Goal: Task Accomplishment & Management: Manage account settings

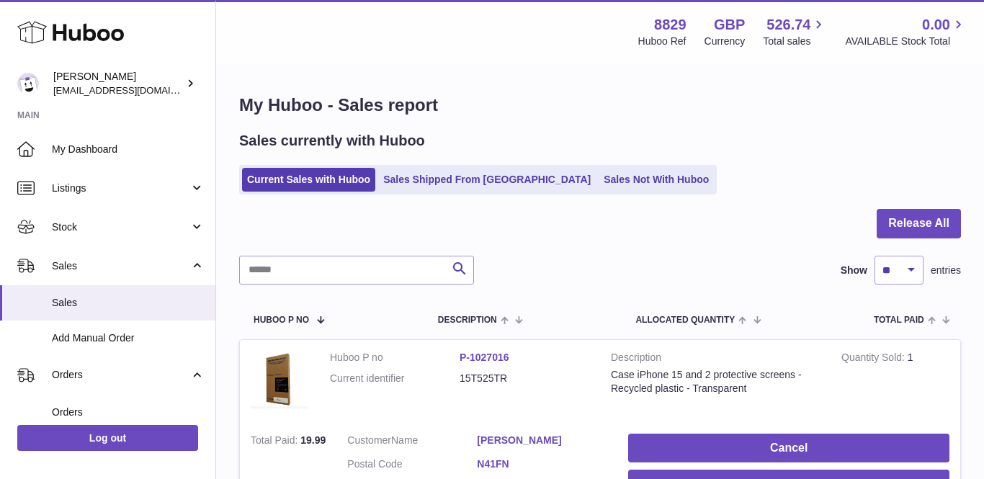
click at [81, 405] on span "Orders" at bounding box center [128, 412] width 153 height 14
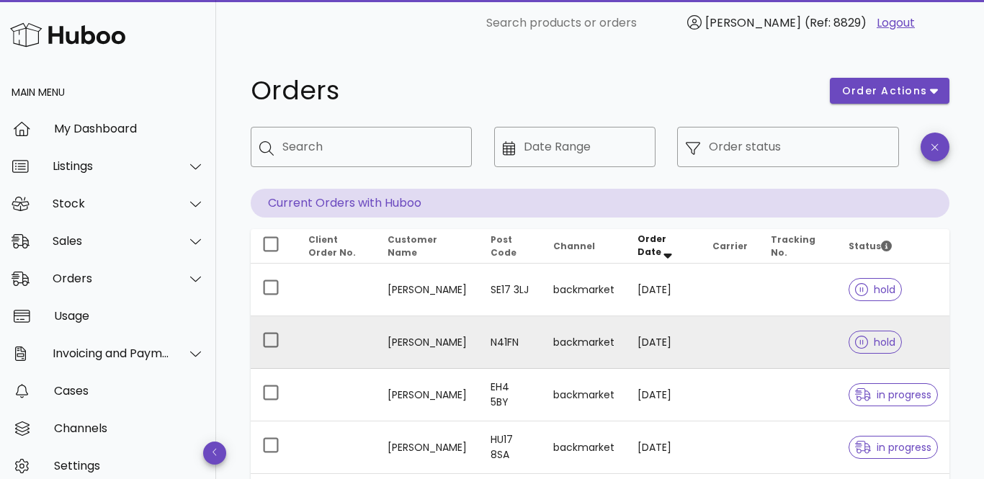
click at [413, 348] on td "[PERSON_NAME]" at bounding box center [428, 342] width 104 height 53
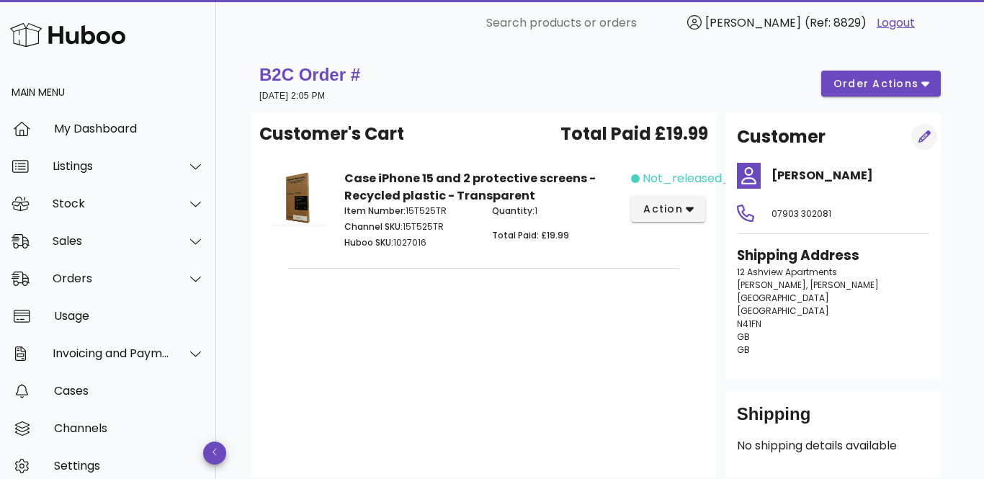
click at [920, 135] on icon "button" at bounding box center [924, 136] width 13 height 13
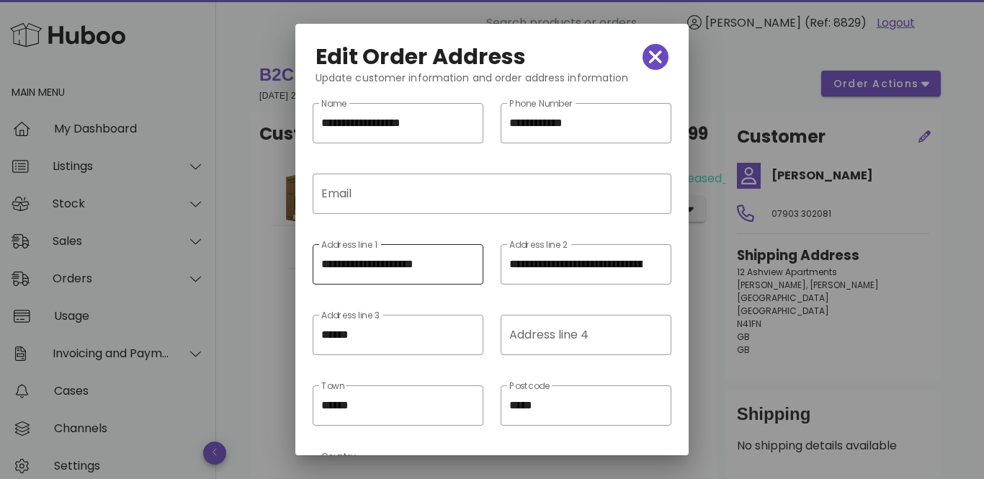
click at [320, 261] on div "**********" at bounding box center [398, 264] width 171 height 40
click at [364, 268] on input "**********" at bounding box center [397, 264] width 153 height 23
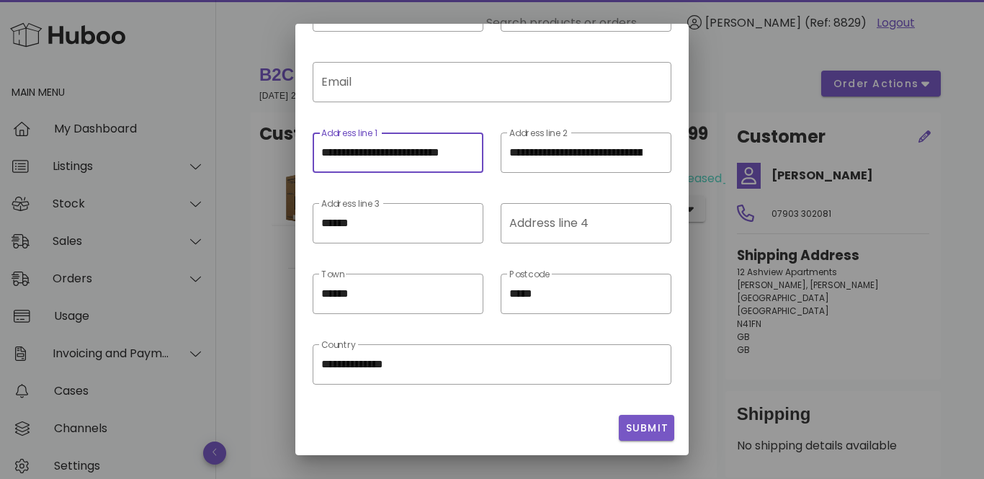
type input "**********"
click at [634, 429] on span "Submit" at bounding box center [646, 428] width 44 height 15
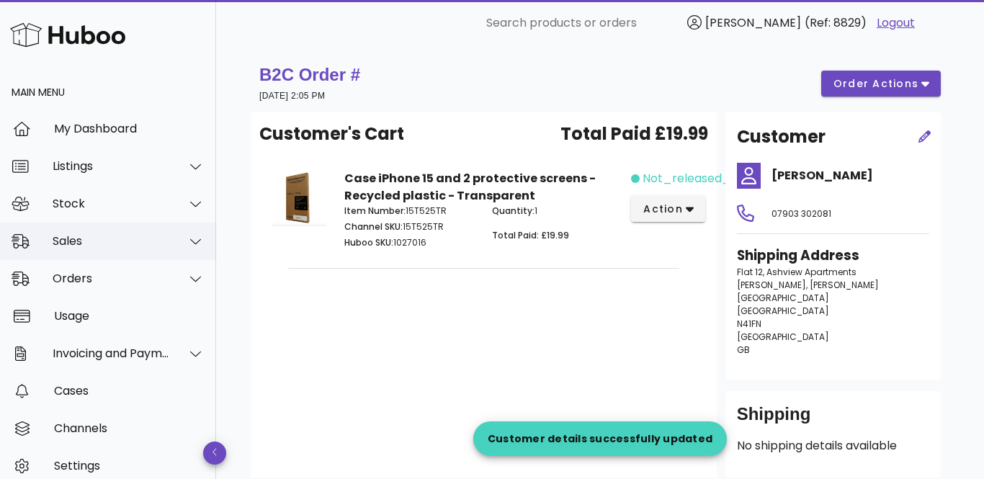
click at [92, 244] on div "Sales" at bounding box center [111, 241] width 117 height 14
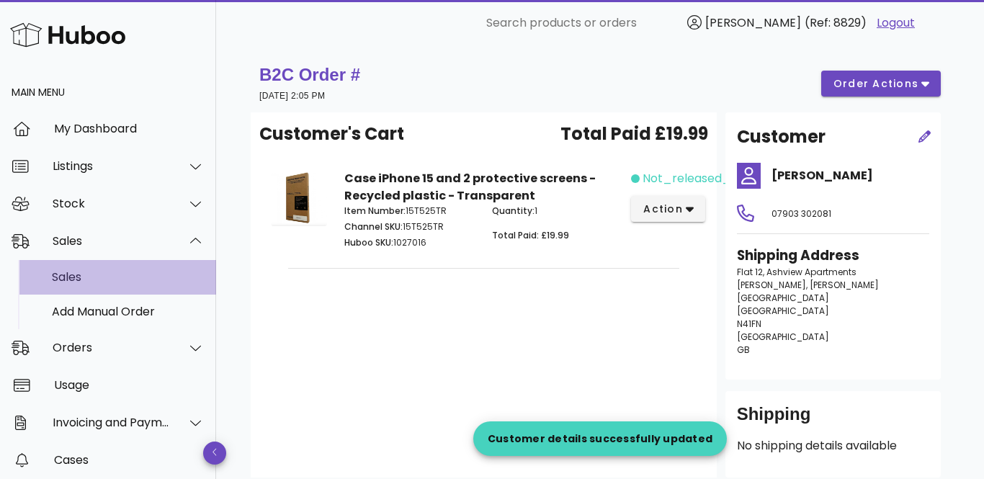
click at [85, 291] on div "Sales" at bounding box center [128, 276] width 153 height 31
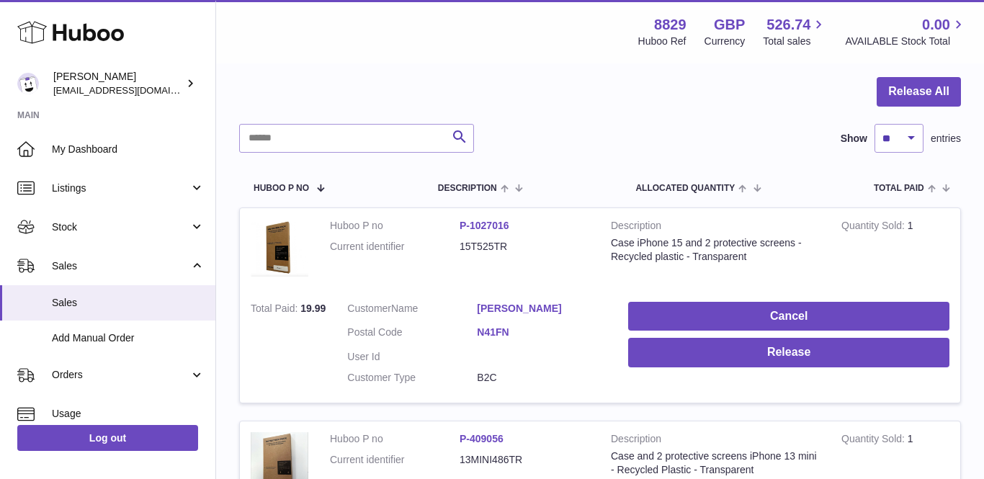
scroll to position [230, 0]
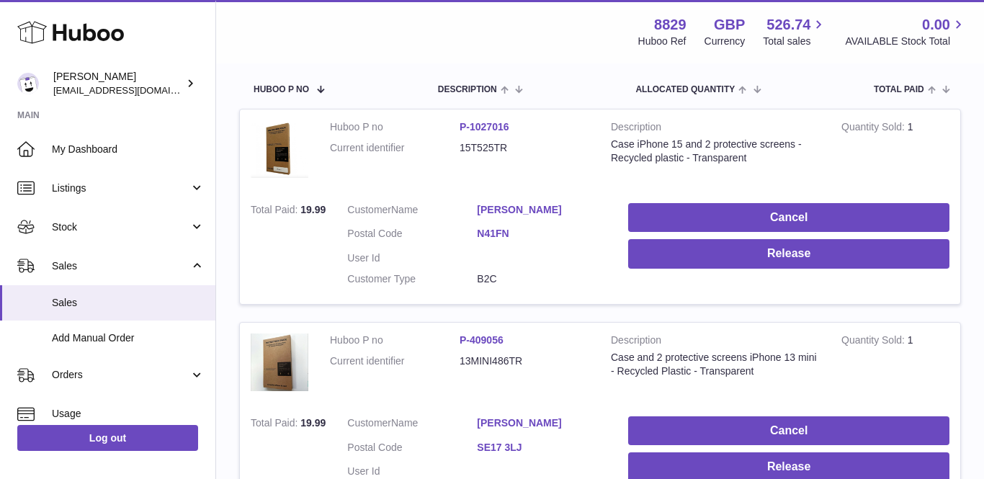
click at [514, 204] on link "[PERSON_NAME]" at bounding box center [542, 210] width 130 height 14
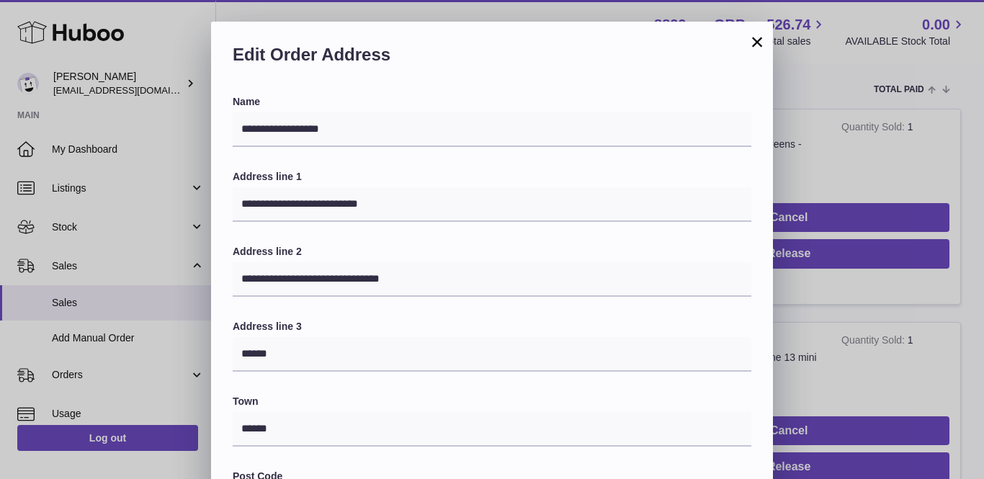
click at [760, 41] on button "×" at bounding box center [756, 41] width 17 height 17
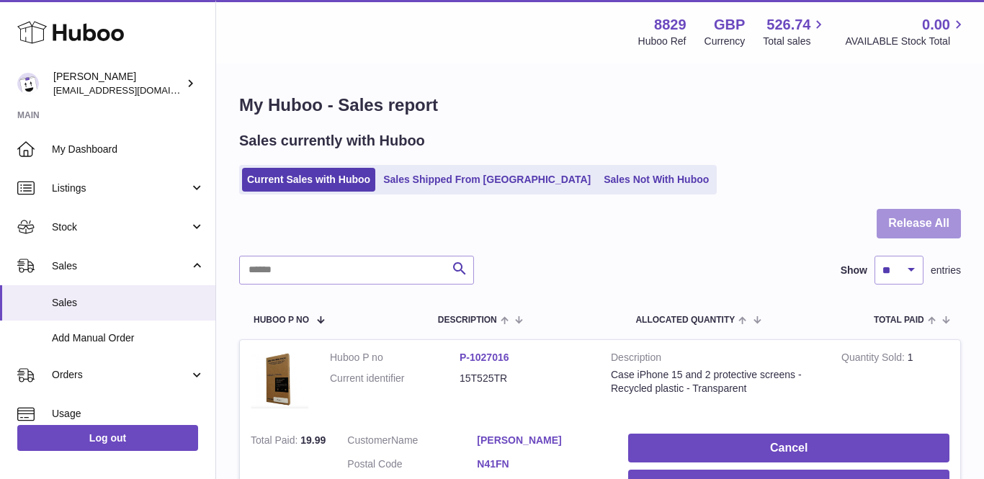
scroll to position [0, 0]
click at [924, 212] on button "Release All" at bounding box center [918, 224] width 84 height 30
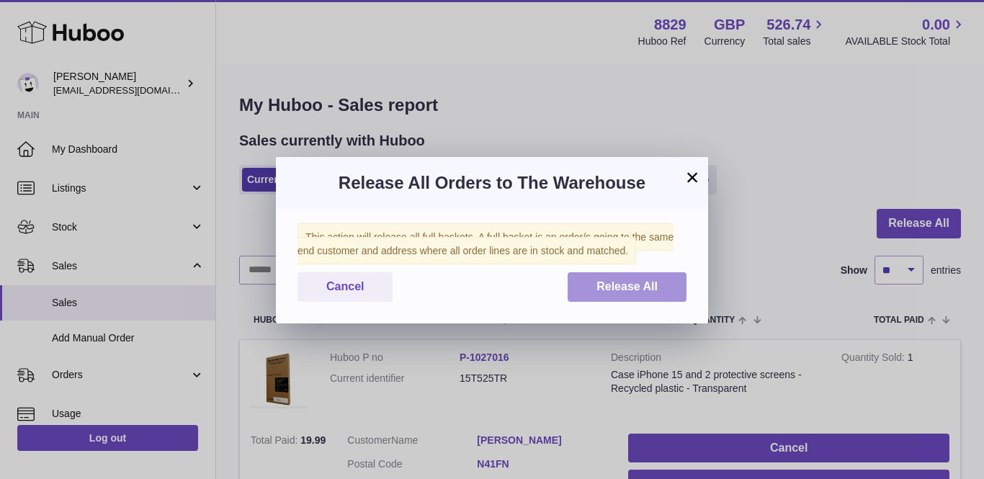
click at [642, 290] on span "Release All" at bounding box center [626, 286] width 61 height 12
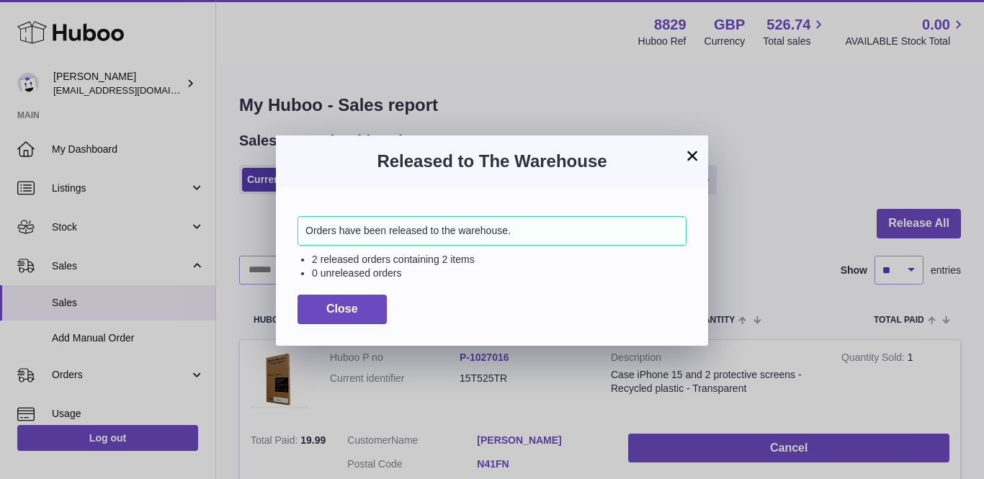
click at [694, 148] on button "×" at bounding box center [691, 155] width 17 height 17
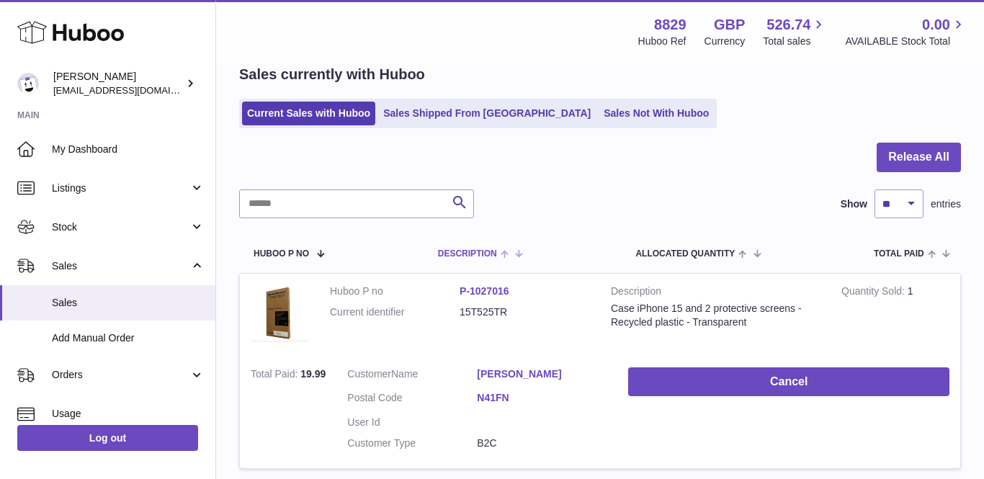
scroll to position [94, 0]
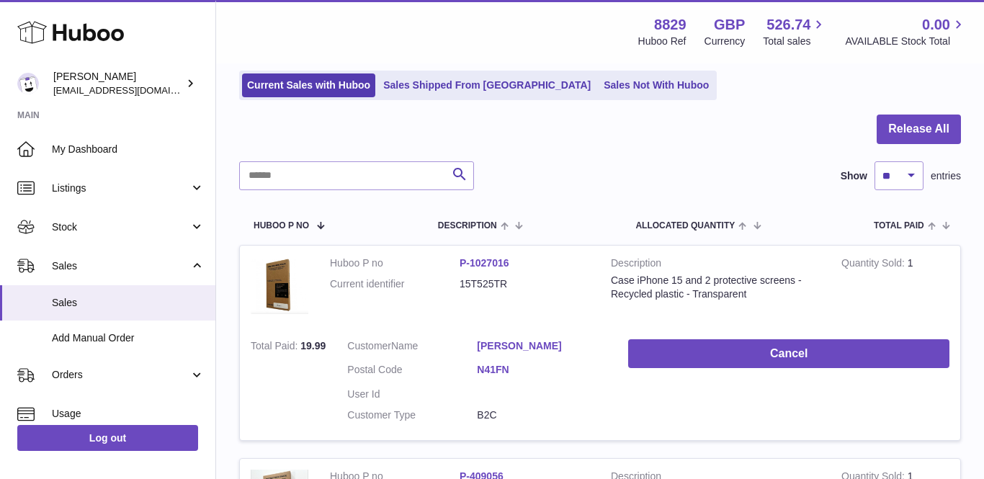
click at [509, 335] on td "Customer Name Alina Ustjuzhanina Postal Code N41FN User Id Customer Type B2C" at bounding box center [476, 384] width 281 height 112
click at [505, 340] on link "[PERSON_NAME]" at bounding box center [542, 346] width 130 height 14
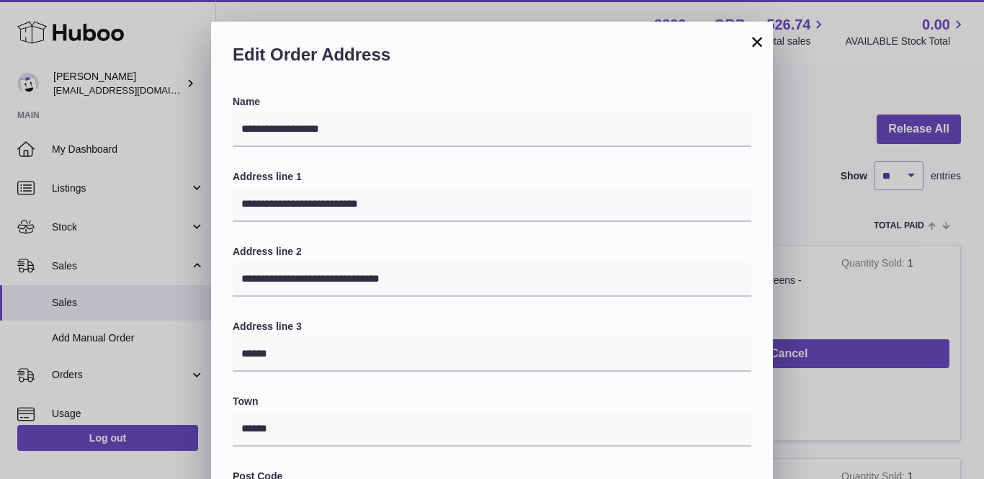
click at [761, 45] on button "×" at bounding box center [756, 41] width 17 height 17
